Goal: Task Accomplishment & Management: Complete application form

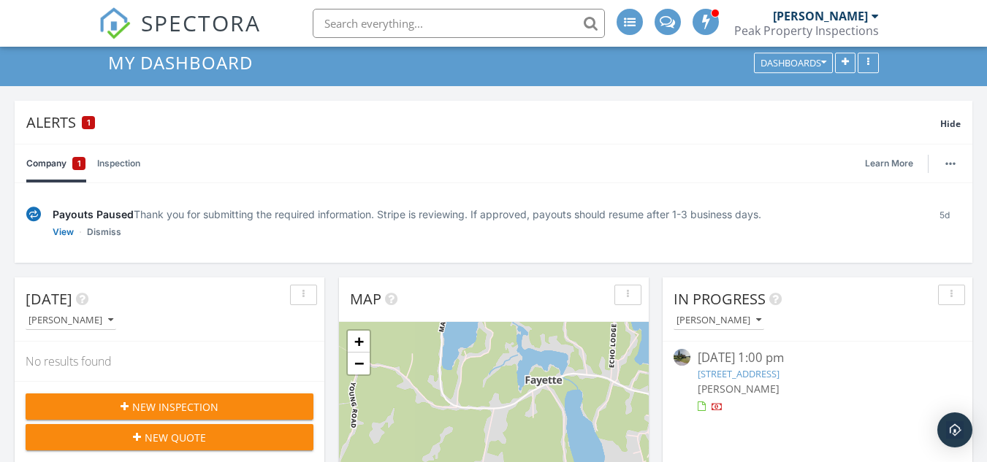
scroll to position [63, 0]
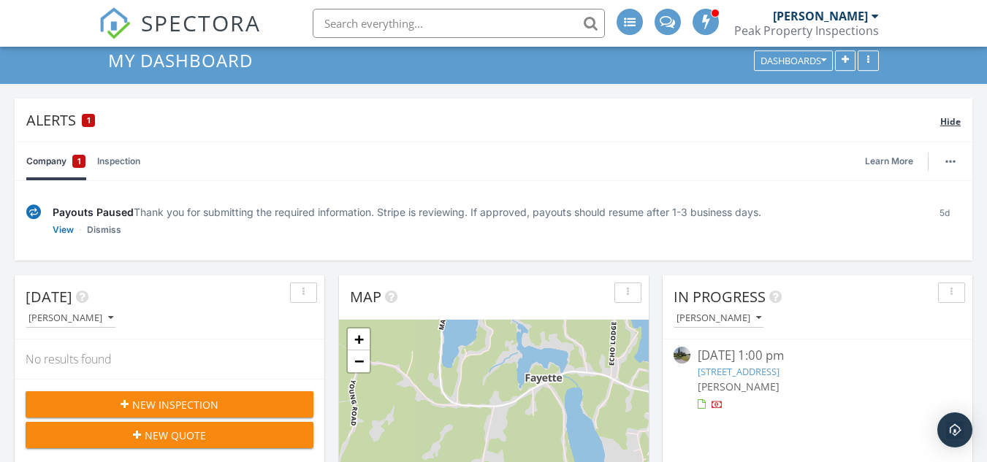
click at [94, 118] on div "1" at bounding box center [88, 120] width 13 height 13
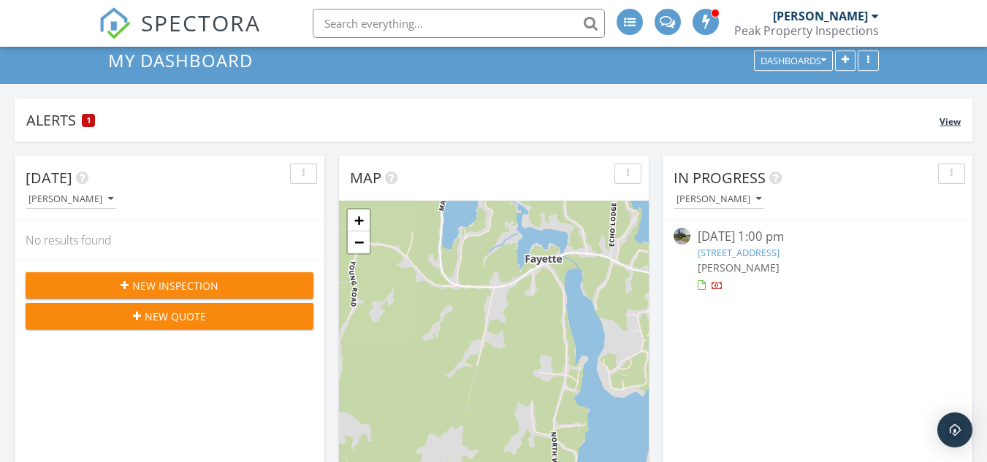
click at [94, 118] on div "1" at bounding box center [88, 120] width 13 height 13
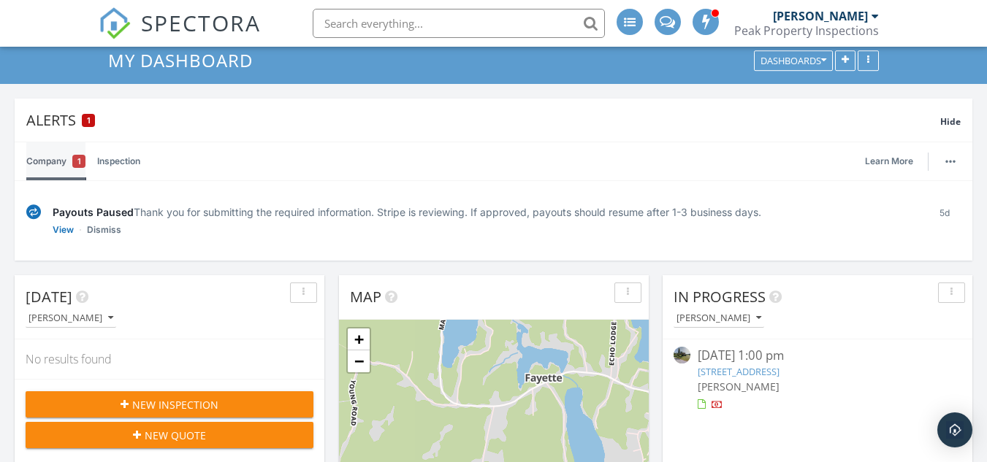
click at [80, 160] on span "1" at bounding box center [79, 161] width 4 height 15
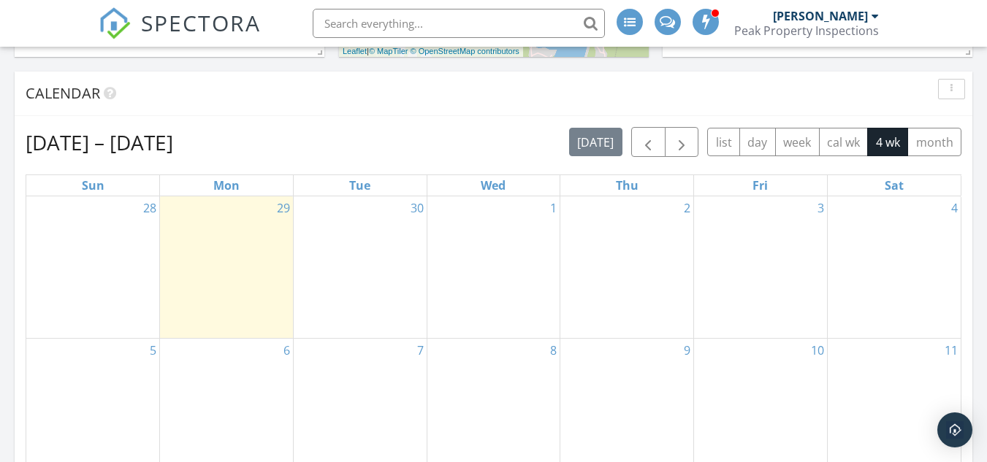
scroll to position [704, 0]
click at [647, 143] on span "button" at bounding box center [648, 143] width 18 height 18
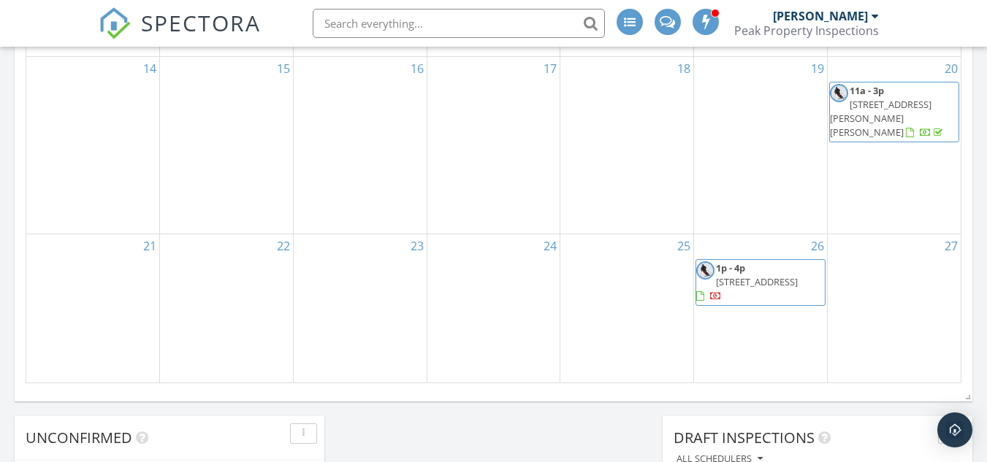
scroll to position [1089, 0]
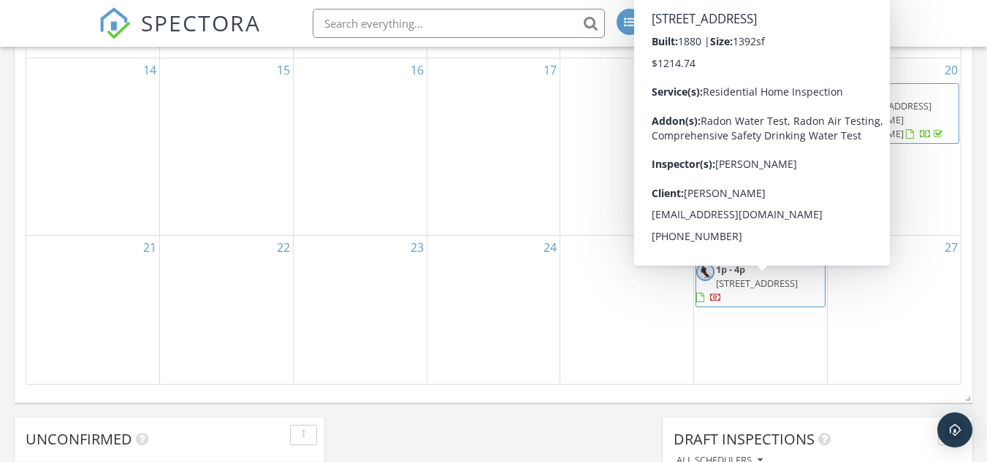
click at [738, 276] on span "1p - 4p" at bounding box center [730, 269] width 29 height 13
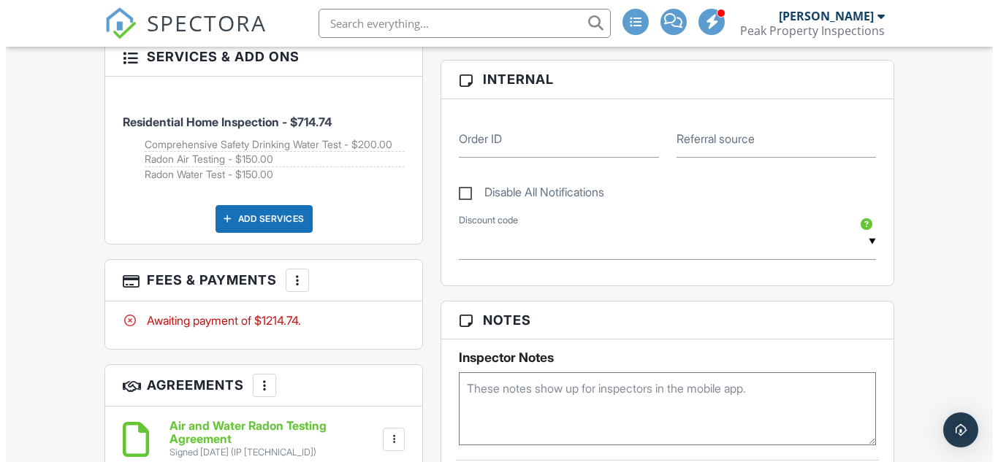
scroll to position [712, 0]
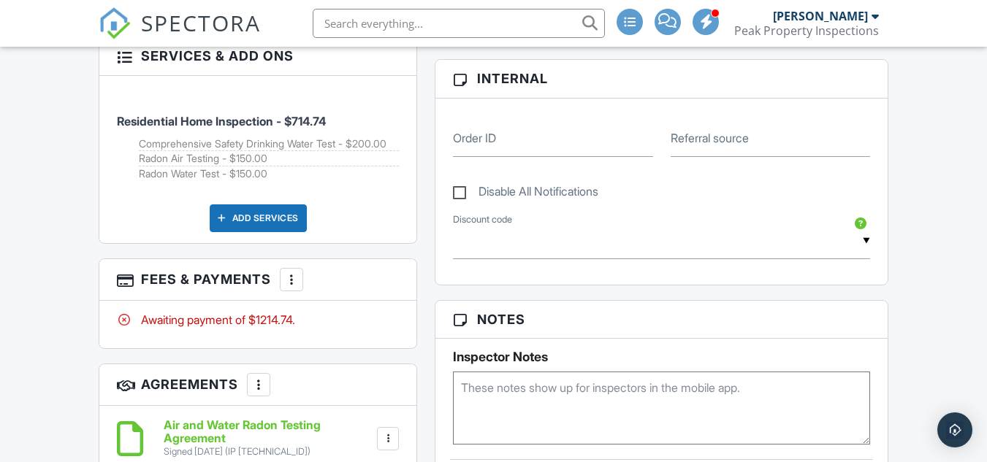
click at [290, 280] on div at bounding box center [291, 279] width 15 height 15
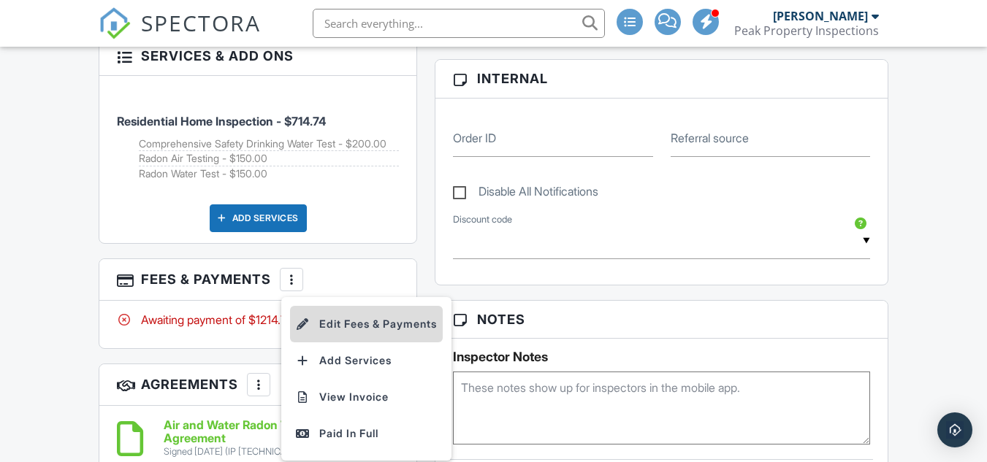
click at [336, 320] on li "Edit Fees & Payments" at bounding box center [366, 324] width 153 height 37
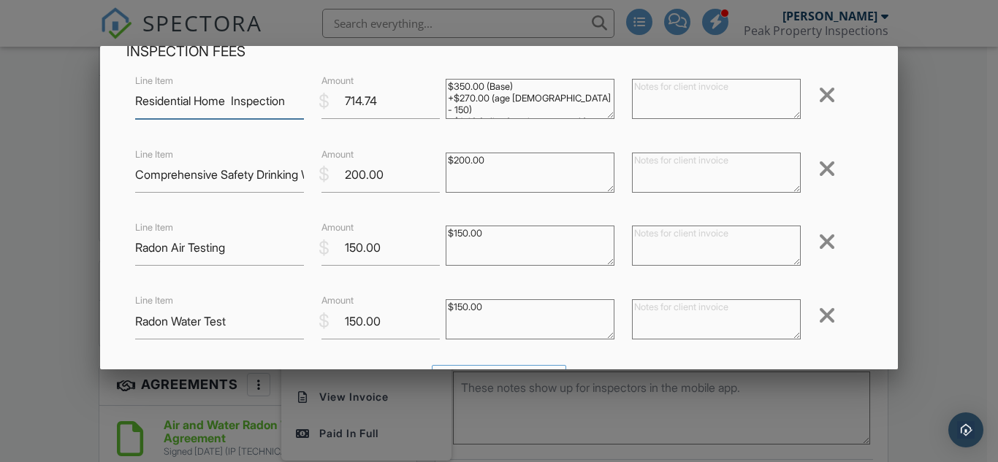
scroll to position [78, 0]
click at [818, 173] on div at bounding box center [827, 167] width 18 height 23
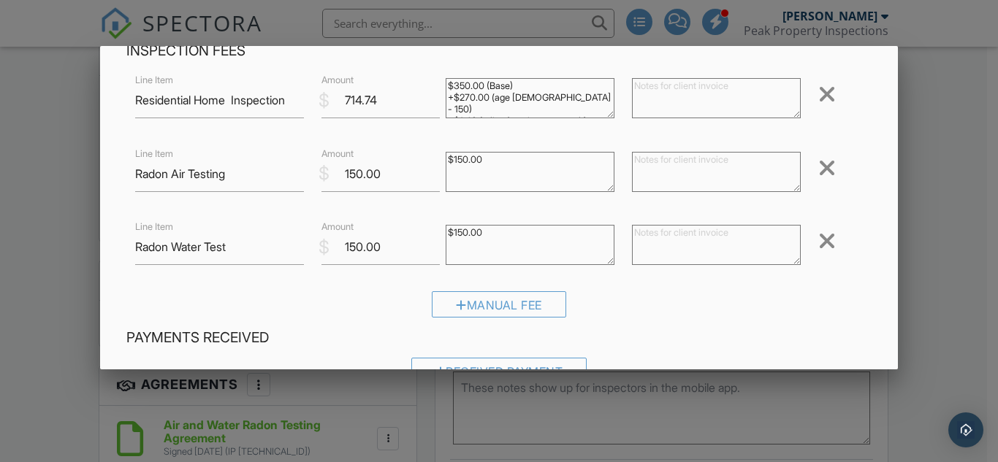
click at [818, 242] on div at bounding box center [827, 240] width 18 height 23
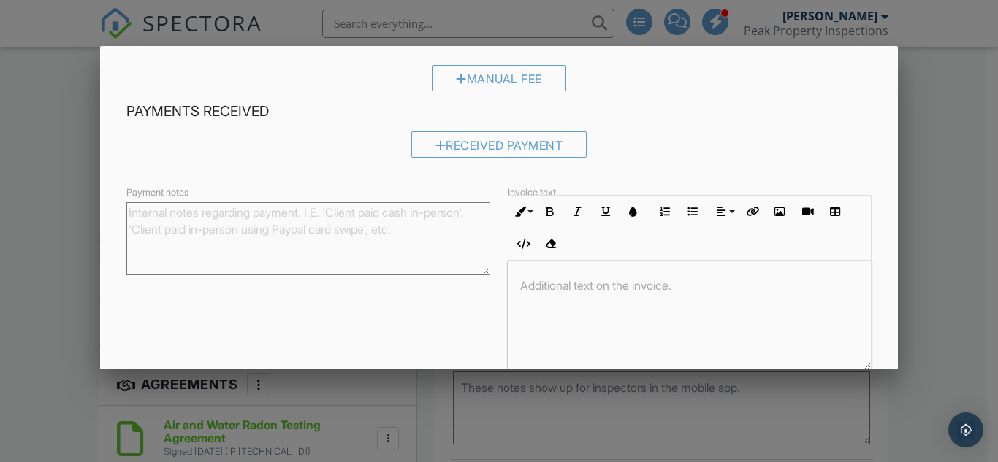
scroll to position [301, 0]
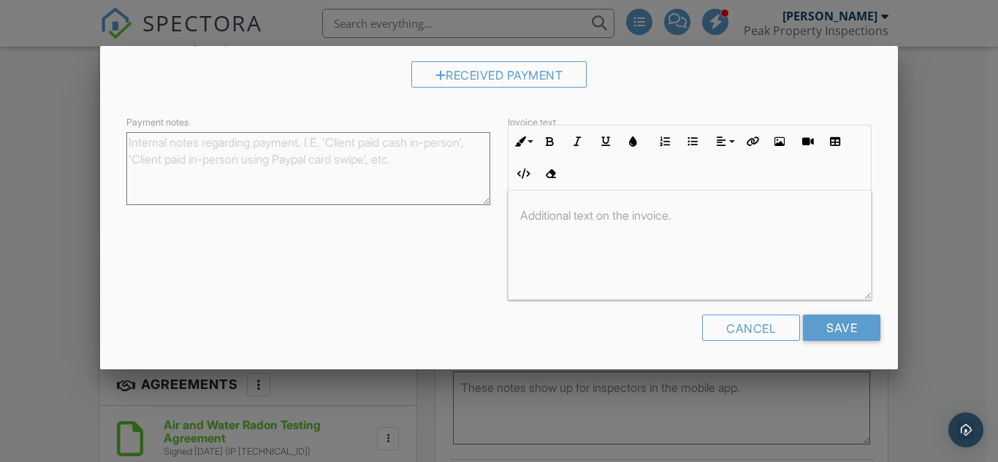
click at [685, 237] on div at bounding box center [689, 245] width 362 height 110
click at [776, 217] on p "I was no able to get water samples for the water Radon and" at bounding box center [689, 215] width 339 height 16
click at [809, 218] on p "I was no able to get water samples for the Radon and" at bounding box center [689, 215] width 339 height 16
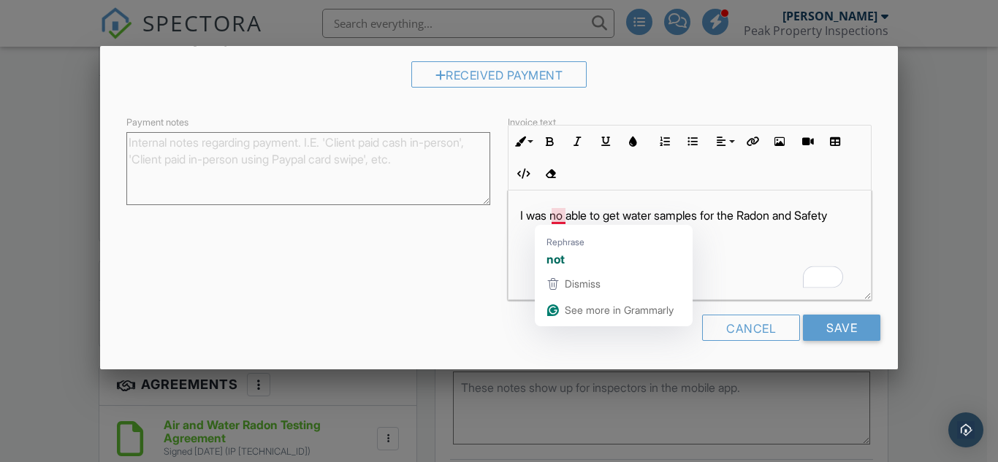
click at [558, 214] on p "I was no able to get water samples for the Radon and Safety" at bounding box center [689, 215] width 339 height 16
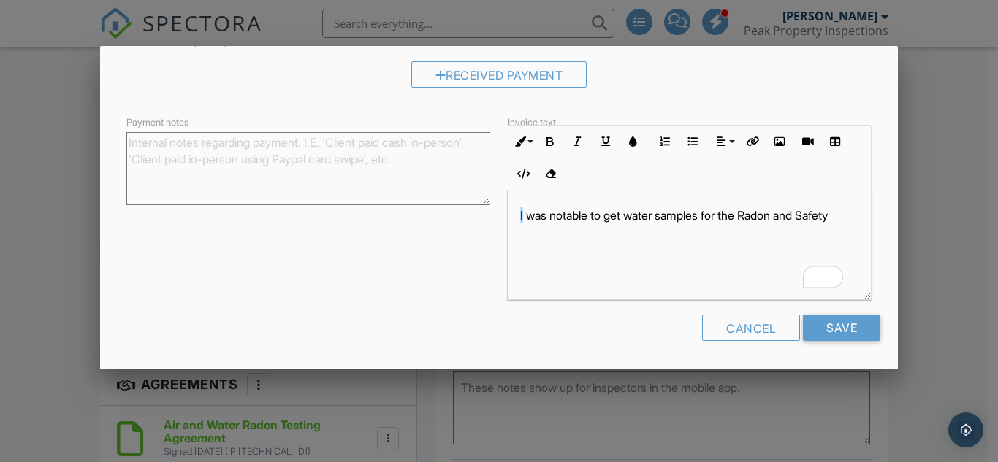
click at [518, 216] on div "I was not ​ ​ able to get water samples for the Radon and Safety" at bounding box center [689, 245] width 362 height 110
click at [520, 216] on p "I was not ​ ​ able to get water samples for the Radon and Safety" at bounding box center [689, 215] width 339 height 16
click at [520, 213] on p "I was not ​ ​ able to get water samples for the Radon and Safety" at bounding box center [689, 215] width 339 height 16
click at [719, 241] on div "Due to the incredibly dry I was not ​ ​ able to get water samples for the Radon…" at bounding box center [689, 245] width 362 height 110
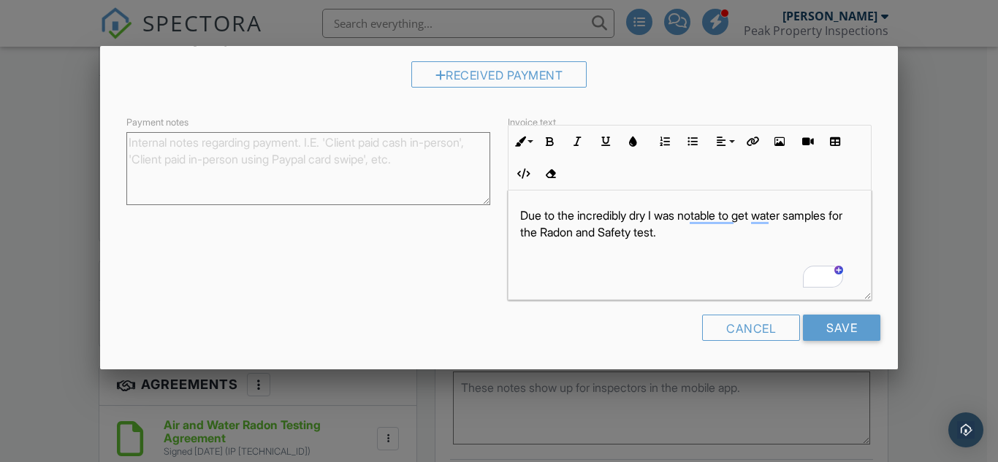
click at [651, 215] on p "Due to the incredibly dry I was not ​ ​ able to get water samples for the Radon…" at bounding box center [689, 223] width 339 height 33
click at [696, 236] on p "Due to the incredibly dry summer, ​ ​ I was not able to get water samples for t…" at bounding box center [689, 223] width 339 height 33
click at [752, 217] on p "Due to the incredibly dry summer, I was not able to get water samples for the R…" at bounding box center [689, 223] width 339 height 33
drag, startPoint x: 737, startPoint y: 213, endPoint x: 777, endPoint y: 218, distance: 40.4
click at [777, 218] on p "Due to the incredibly dry summer, I was not able to get water samples for the R…" at bounding box center [689, 223] width 339 height 33
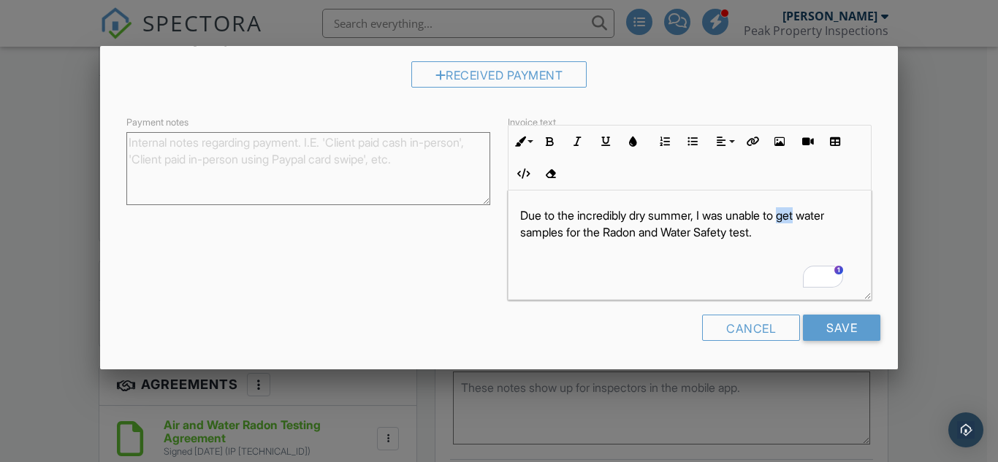
drag, startPoint x: 792, startPoint y: 216, endPoint x: 806, endPoint y: 215, distance: 13.9
click at [806, 215] on p "Due to the incredibly dry summer, I was unable to get water samples for the Rad…" at bounding box center [689, 223] width 339 height 33
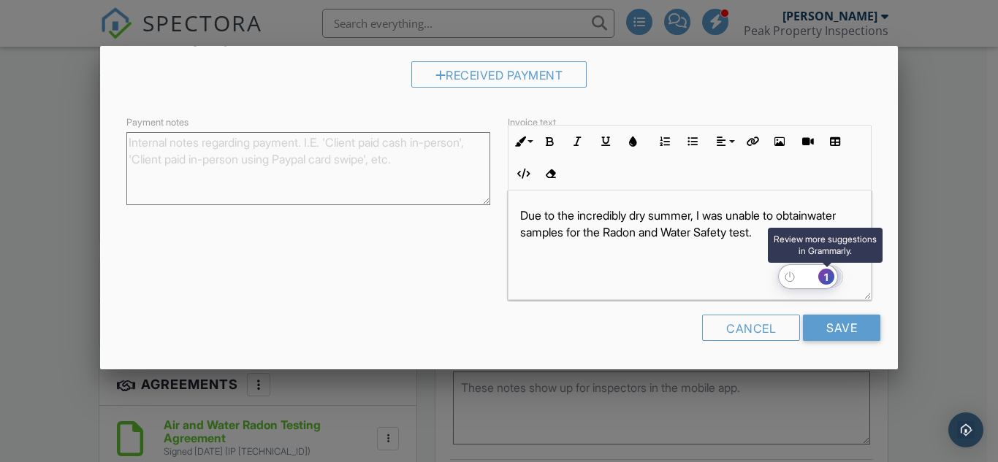
click at [825, 279] on div "1" at bounding box center [826, 277] width 16 height 16
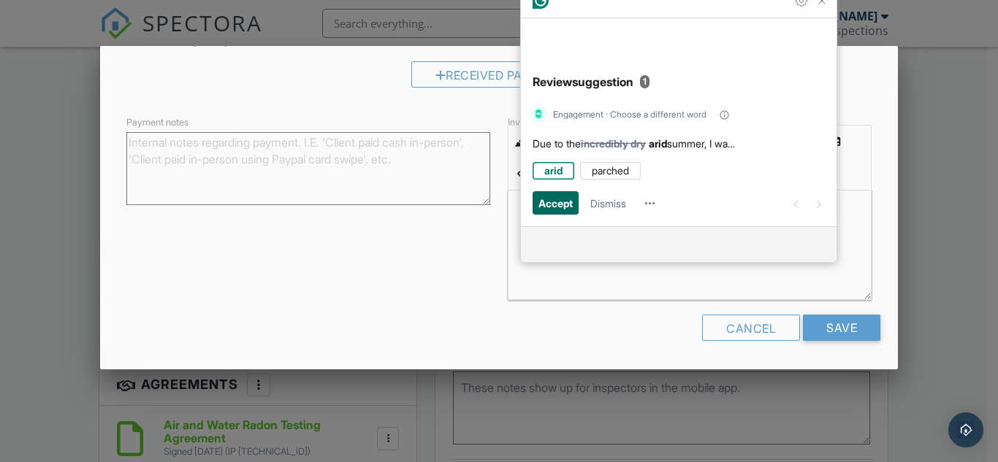
click at [548, 208] on span "Accept" at bounding box center [555, 203] width 34 height 16
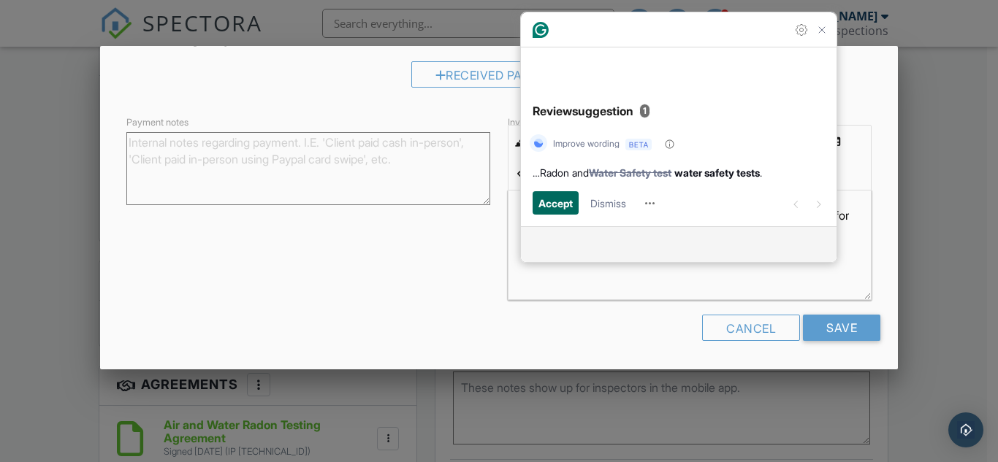
click at [555, 209] on span "Accept" at bounding box center [555, 203] width 34 height 16
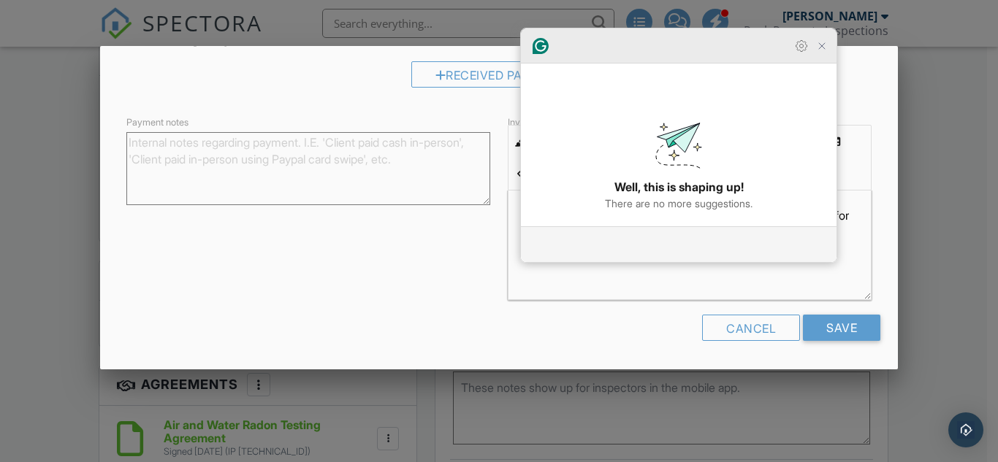
click at [822, 55] on icon "Close Grammarly Assistant" at bounding box center [822, 46] width 18 height 18
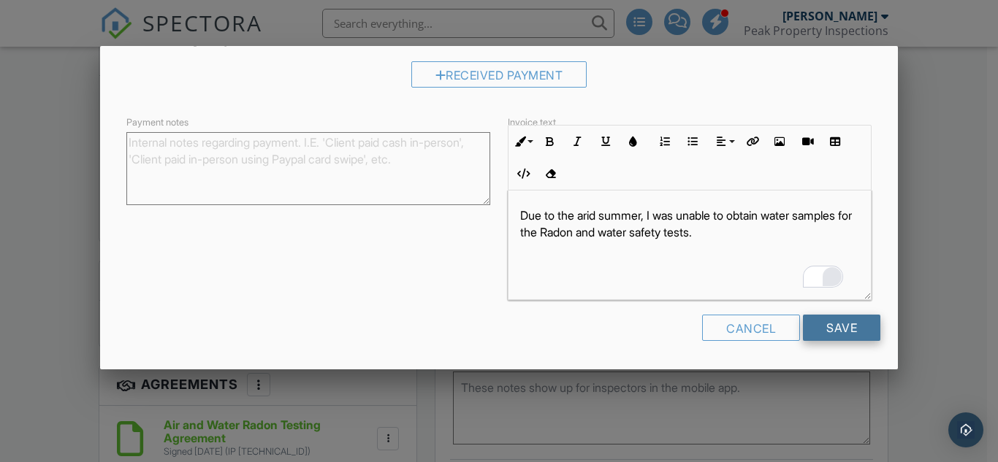
click at [806, 329] on input "Save" at bounding box center [841, 328] width 77 height 26
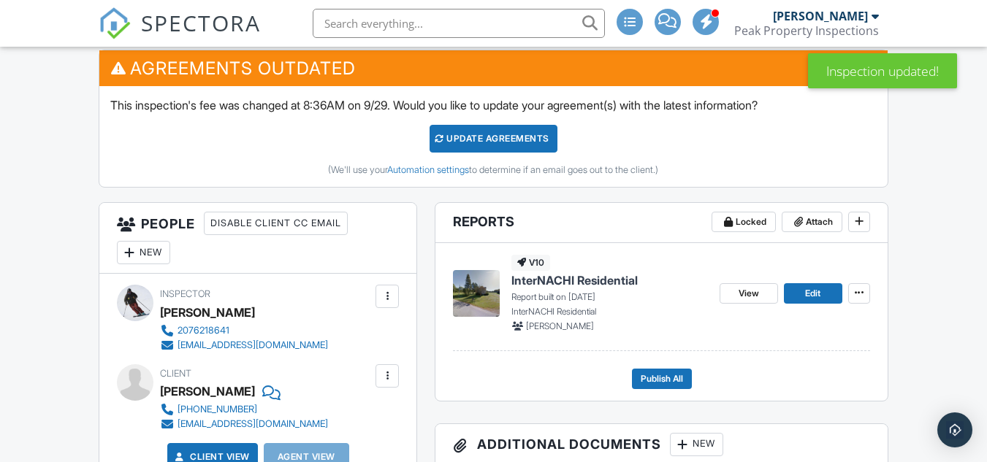
scroll to position [397, 0]
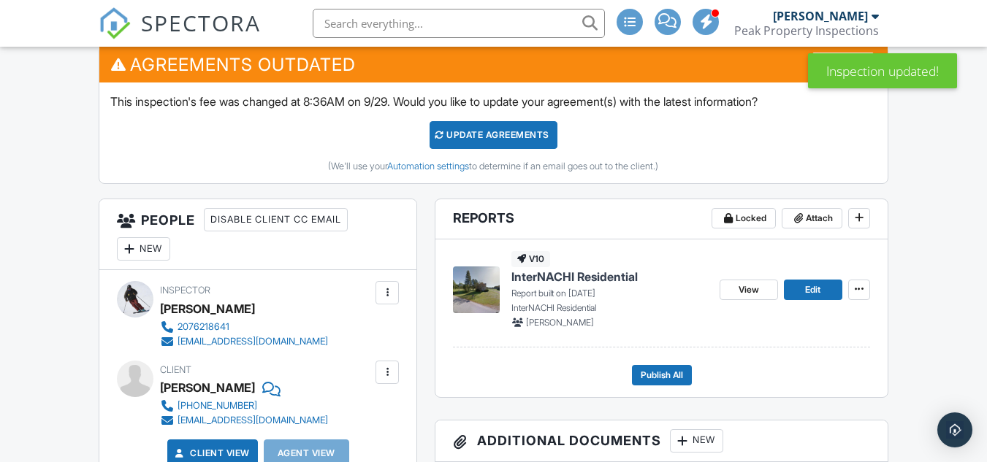
click at [457, 135] on div "Update Agreements" at bounding box center [493, 135] width 128 height 28
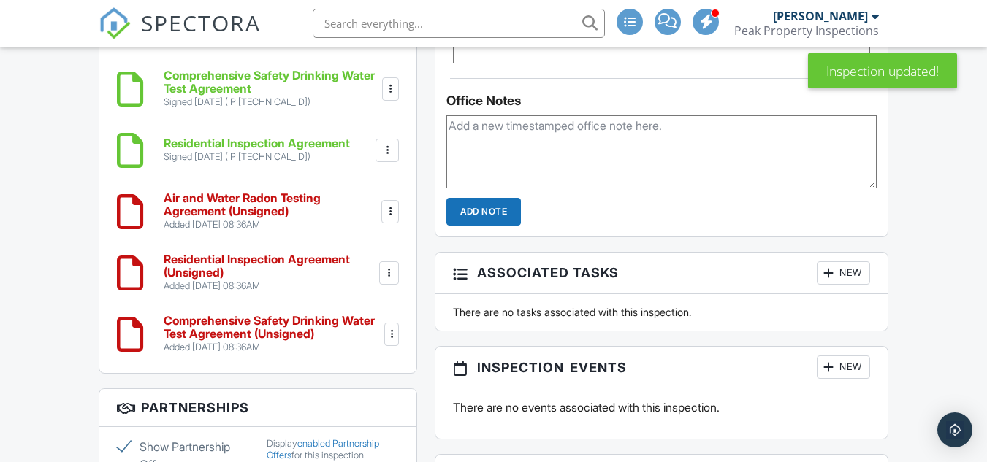
scroll to position [1097, 0]
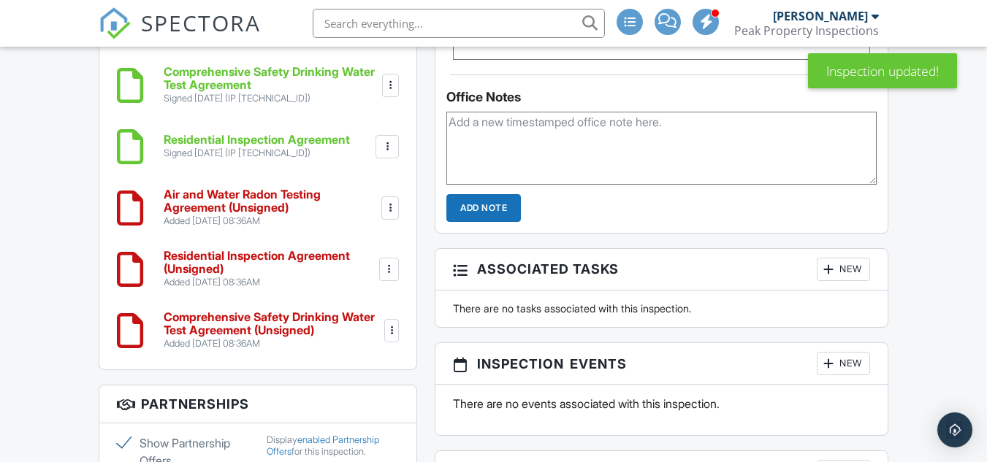
click at [384, 268] on div at bounding box center [389, 269] width 15 height 15
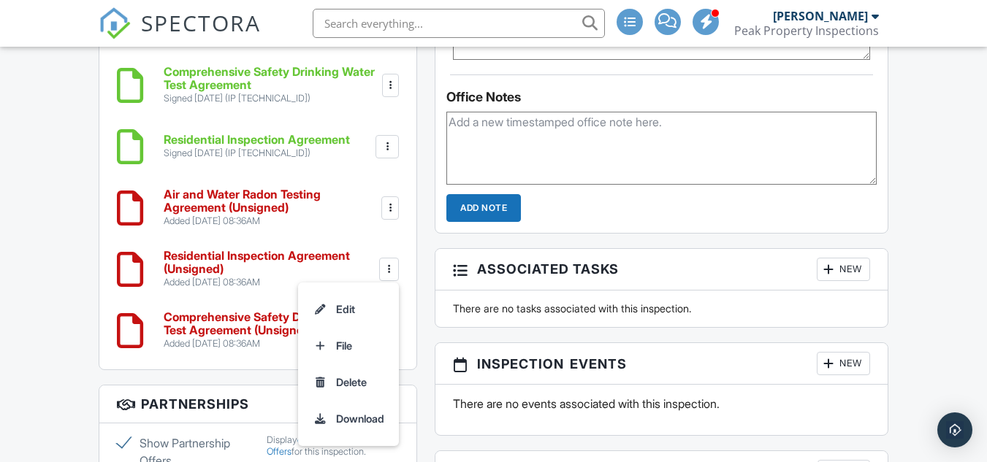
drag, startPoint x: 349, startPoint y: 384, endPoint x: 556, endPoint y: 86, distance: 362.7
click at [349, 384] on li "Delete" at bounding box center [348, 382] width 83 height 37
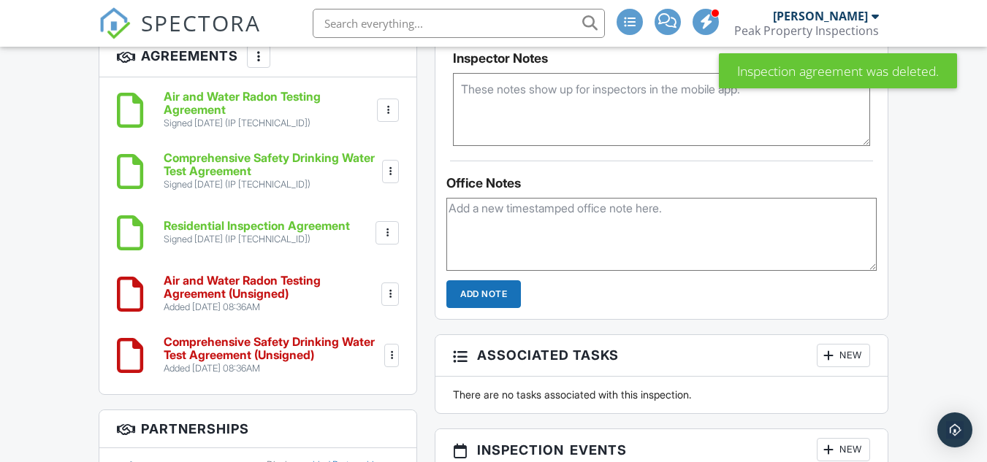
scroll to position [1012, 0]
click at [390, 291] on div at bounding box center [390, 293] width 15 height 15
click at [353, 408] on li "Delete" at bounding box center [348, 407] width 83 height 37
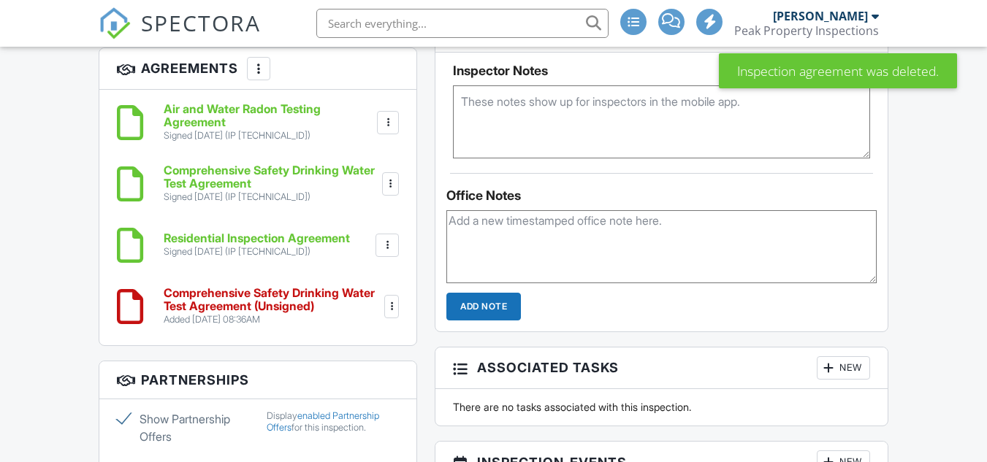
click at [392, 309] on div at bounding box center [391, 306] width 15 height 15
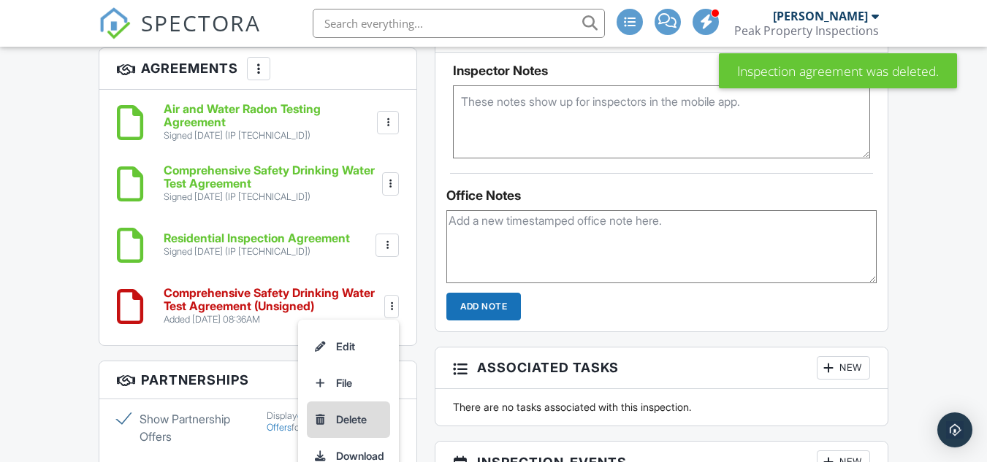
click at [353, 423] on li "Delete" at bounding box center [348, 420] width 83 height 37
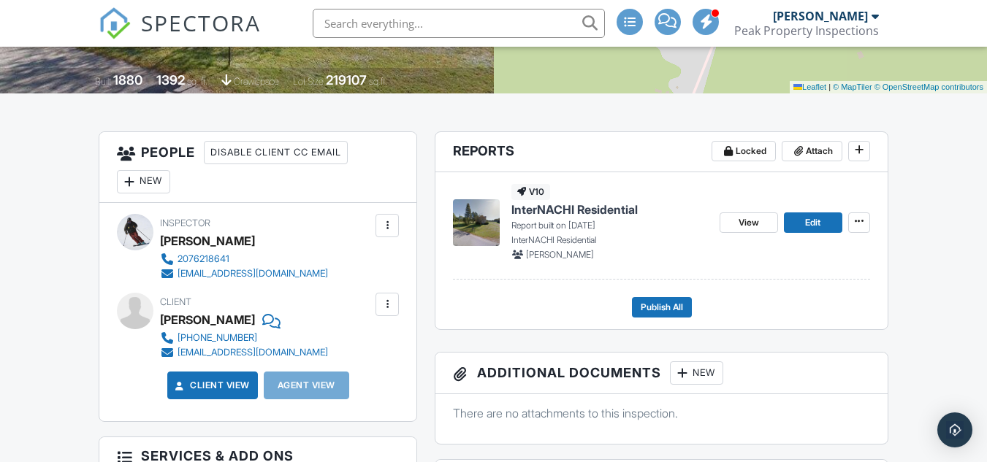
scroll to position [311, 0]
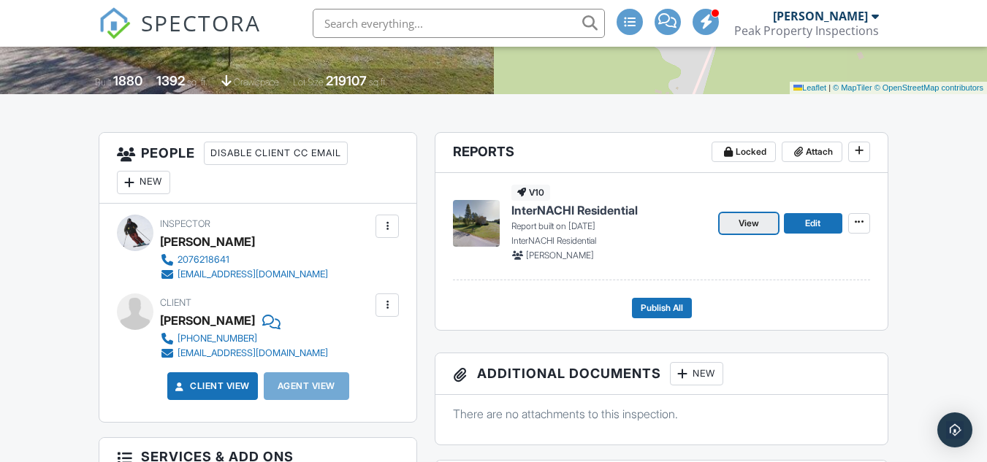
click at [742, 221] on span "View" at bounding box center [748, 223] width 20 height 15
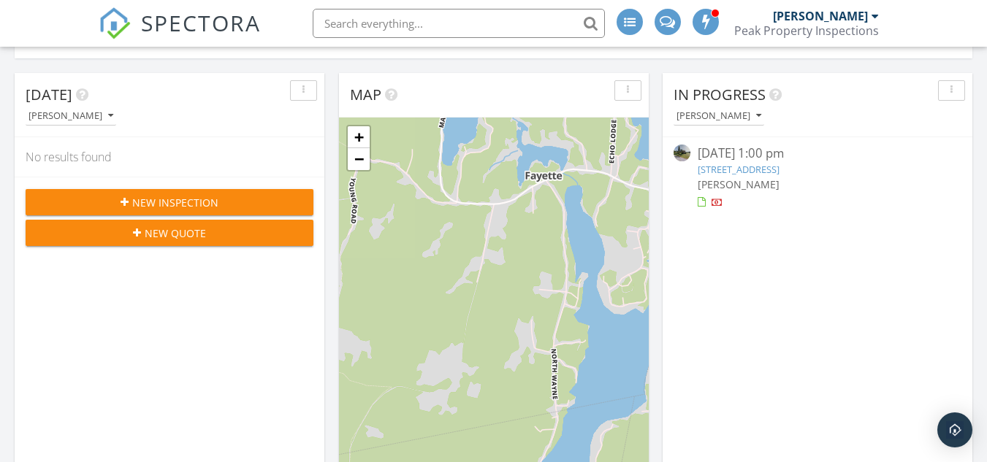
scroll to position [263, 0]
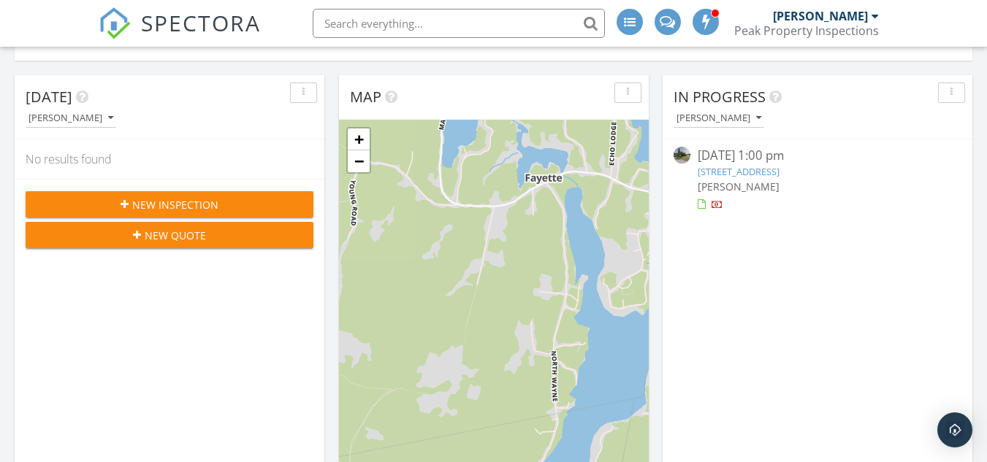
click at [746, 173] on link "[STREET_ADDRESS]" at bounding box center [738, 171] width 82 height 13
